Goal: Task Accomplishment & Management: Use online tool/utility

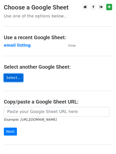
click at [16, 77] on link "Select..." at bounding box center [13, 78] width 19 height 8
click at [17, 79] on link "Select..." at bounding box center [13, 78] width 19 height 8
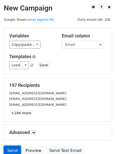
click at [12, 149] on link "Send" at bounding box center [12, 150] width 17 height 10
